Goal: Check status

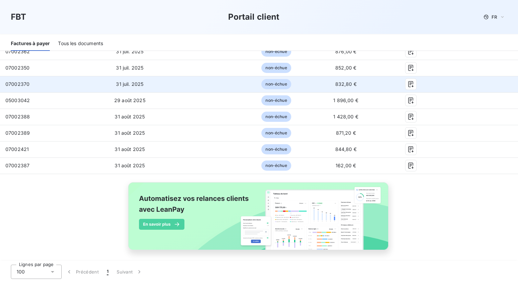
scroll to position [385, 0]
